Goal: Task Accomplishment & Management: Use online tool/utility

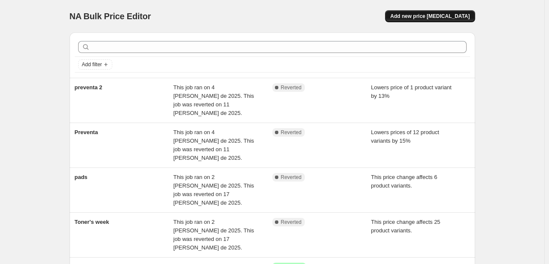
click at [444, 12] on button "Add new price change job" at bounding box center [430, 16] width 90 height 12
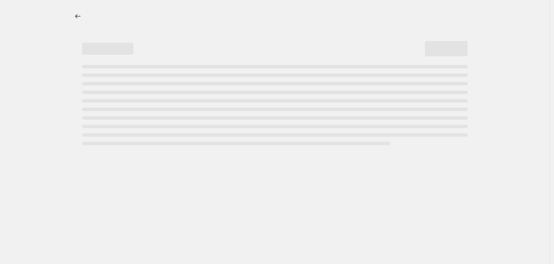
select select "percentage"
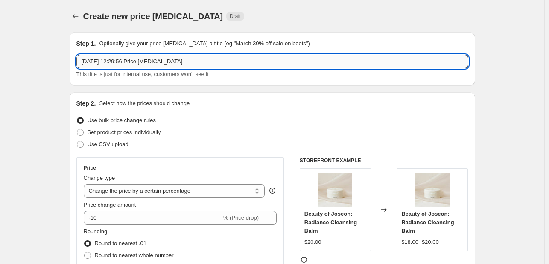
click at [173, 57] on input "30 sept 2025, 12:29:56 Price change job" at bounding box center [272, 62] width 392 height 14
type input "l"
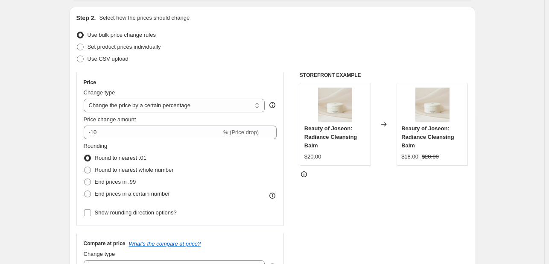
scroll to position [128, 0]
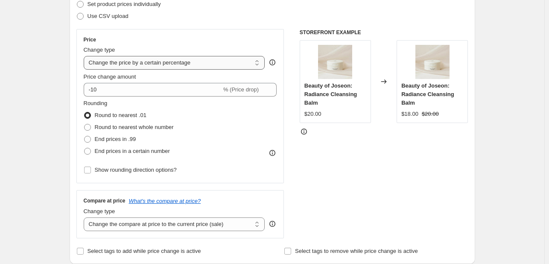
type input "Black Weekend y Cyber Monday"
click at [213, 56] on select "Change the price to a certain amount Change the price by a certain amount Chang…" at bounding box center [175, 63] width 182 height 14
click at [156, 68] on select "Change the price to a certain amount Change the price by a certain amount Chang…" at bounding box center [175, 63] width 182 height 14
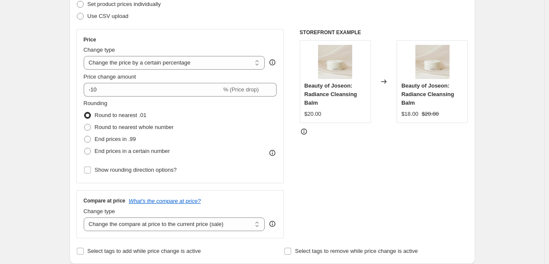
click at [146, 70] on div "Price Change type Change the price to a certain amount Change the price by a ce…" at bounding box center [181, 106] width 194 height 140
click at [151, 65] on select "Change the price to a certain amount Change the price by a certain amount Chang…" at bounding box center [175, 63] width 182 height 14
click at [174, 65] on select "Change the price to a certain amount Change the price by a certain amount Chang…" at bounding box center [175, 63] width 182 height 14
click at [201, 63] on select "Change the price to a certain amount Change the price by a certain amount Chang…" at bounding box center [175, 63] width 182 height 14
